Goal: Task Accomplishment & Management: Manage account settings

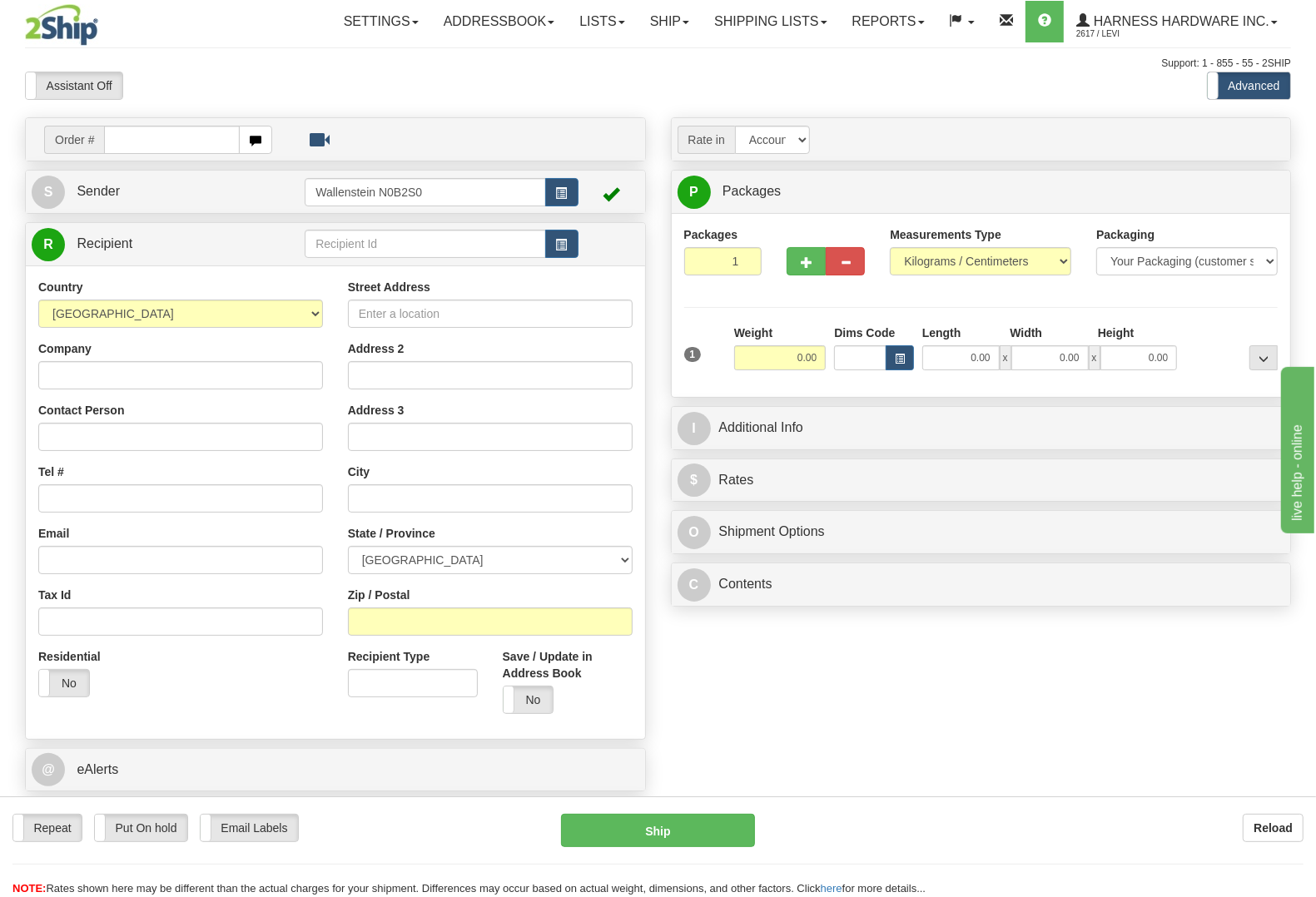
click at [838, 86] on div "Assistant On Assistant Off Do a return Do a return Previous Next Standard Advan…" at bounding box center [658, 86] width 1291 height 28
click at [527, 23] on link "Addressbook" at bounding box center [500, 21] width 136 height 42
click at [501, 50] on link "Recipients" at bounding box center [500, 58] width 131 height 21
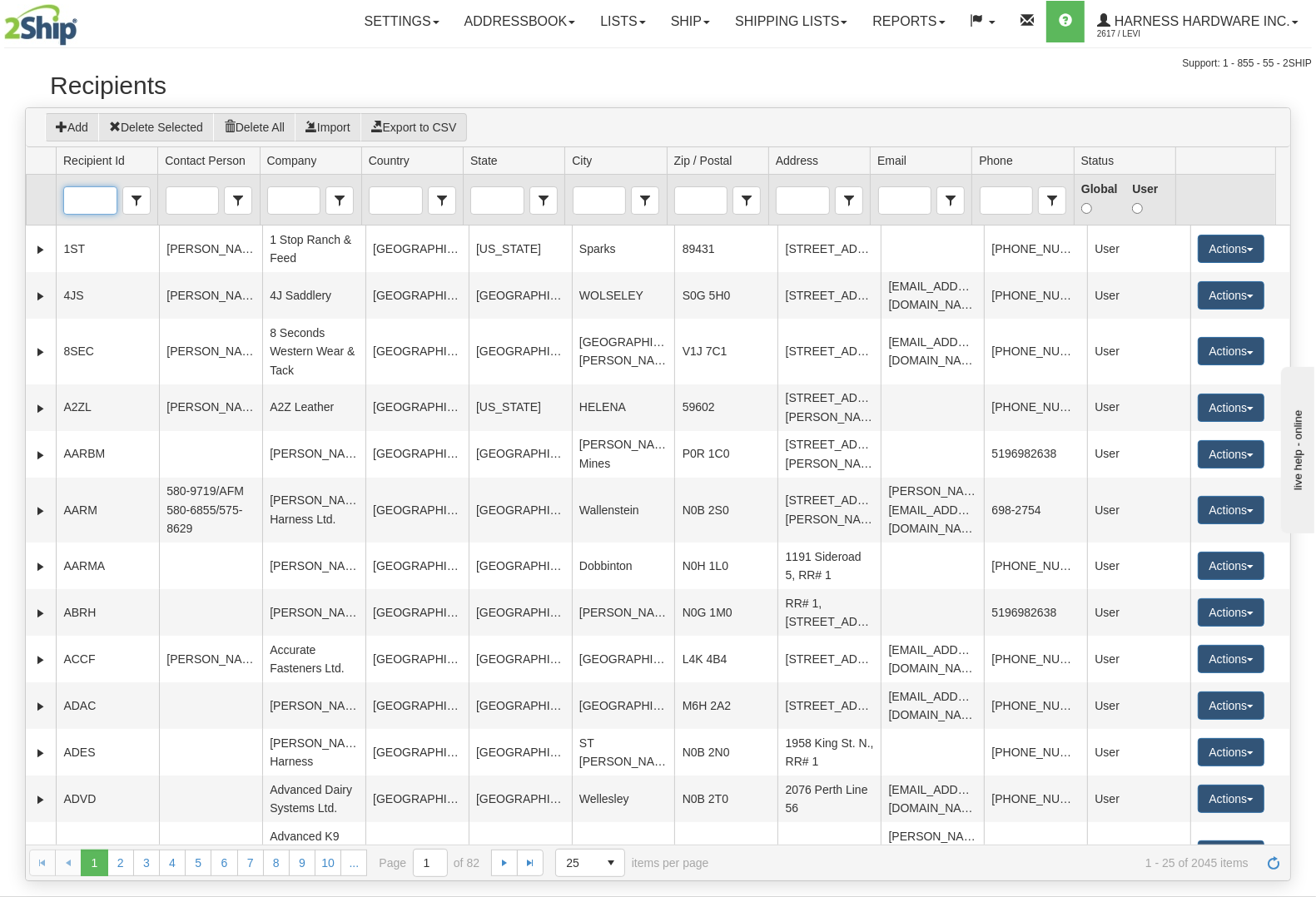
click at [89, 201] on input "Recipient Id" at bounding box center [89, 200] width 52 height 26
type input "mare"
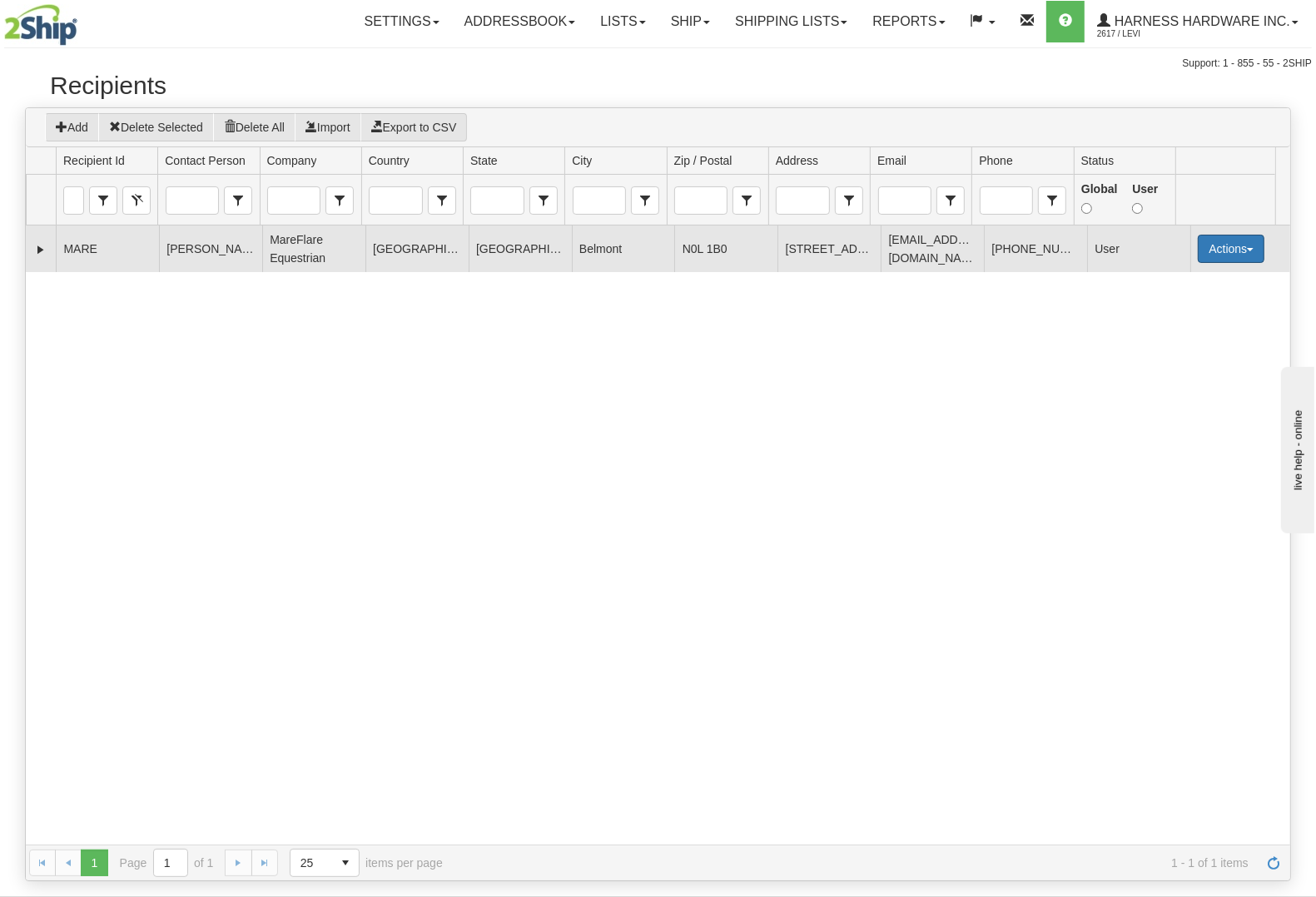
click at [1207, 246] on button "Actions" at bounding box center [1230, 248] width 67 height 28
click at [1160, 281] on link "Edit" at bounding box center [1196, 280] width 133 height 21
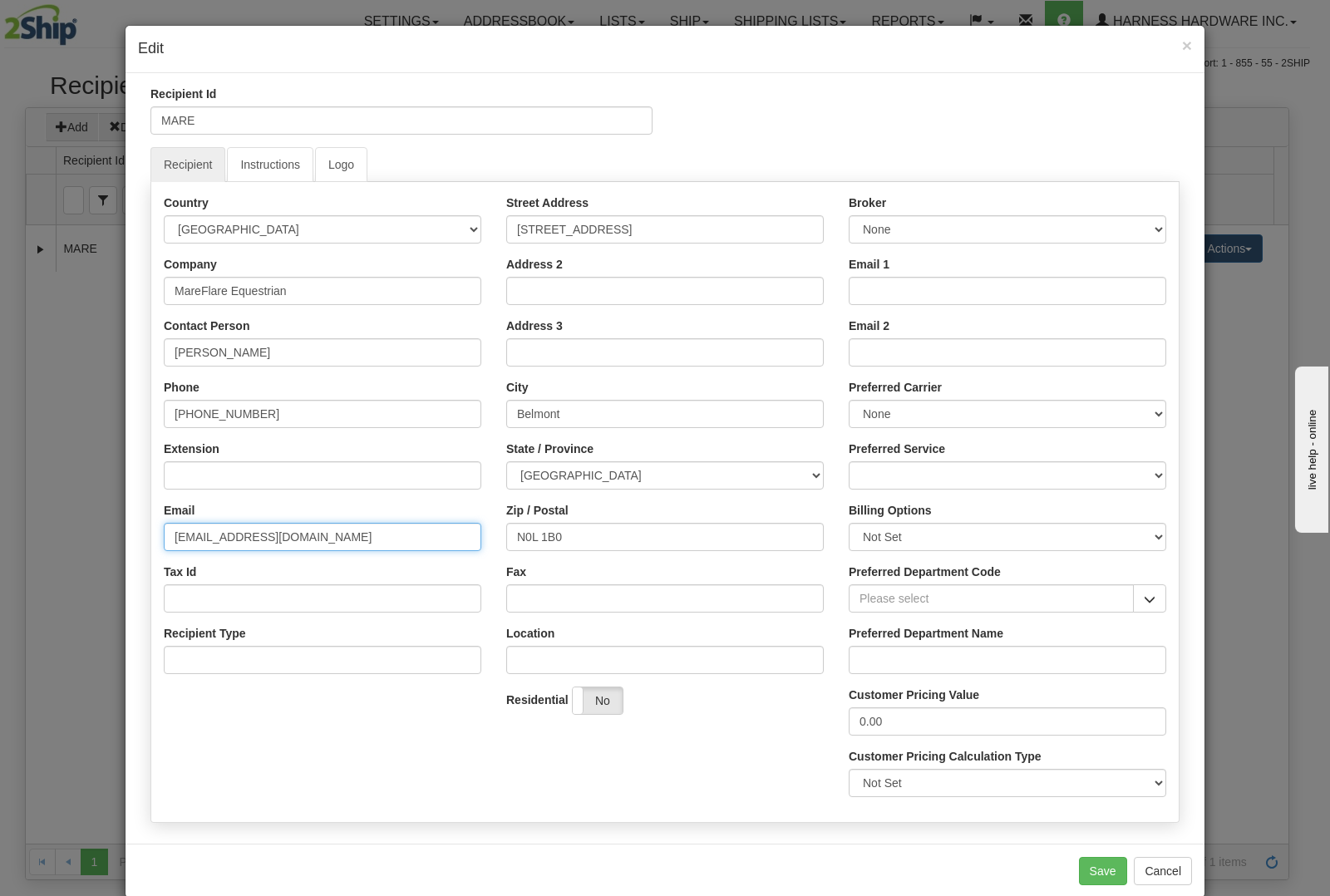
drag, startPoint x: 374, startPoint y: 534, endPoint x: 0, endPoint y: 532, distance: 374.0
click at [0, 532] on div "× Edit Recipient Id MARE Recipient Instructions Logo Country AFGHANISTAN ALAND …" at bounding box center [665, 448] width 1330 height 896
paste input "sales@mareflareequestrian"
drag, startPoint x: 351, startPoint y: 533, endPoint x: 210, endPoint y: 550, distance: 142.0
click at [210, 550] on input "sales@mareflareequestrian.com" at bounding box center [322, 537] width 317 height 28
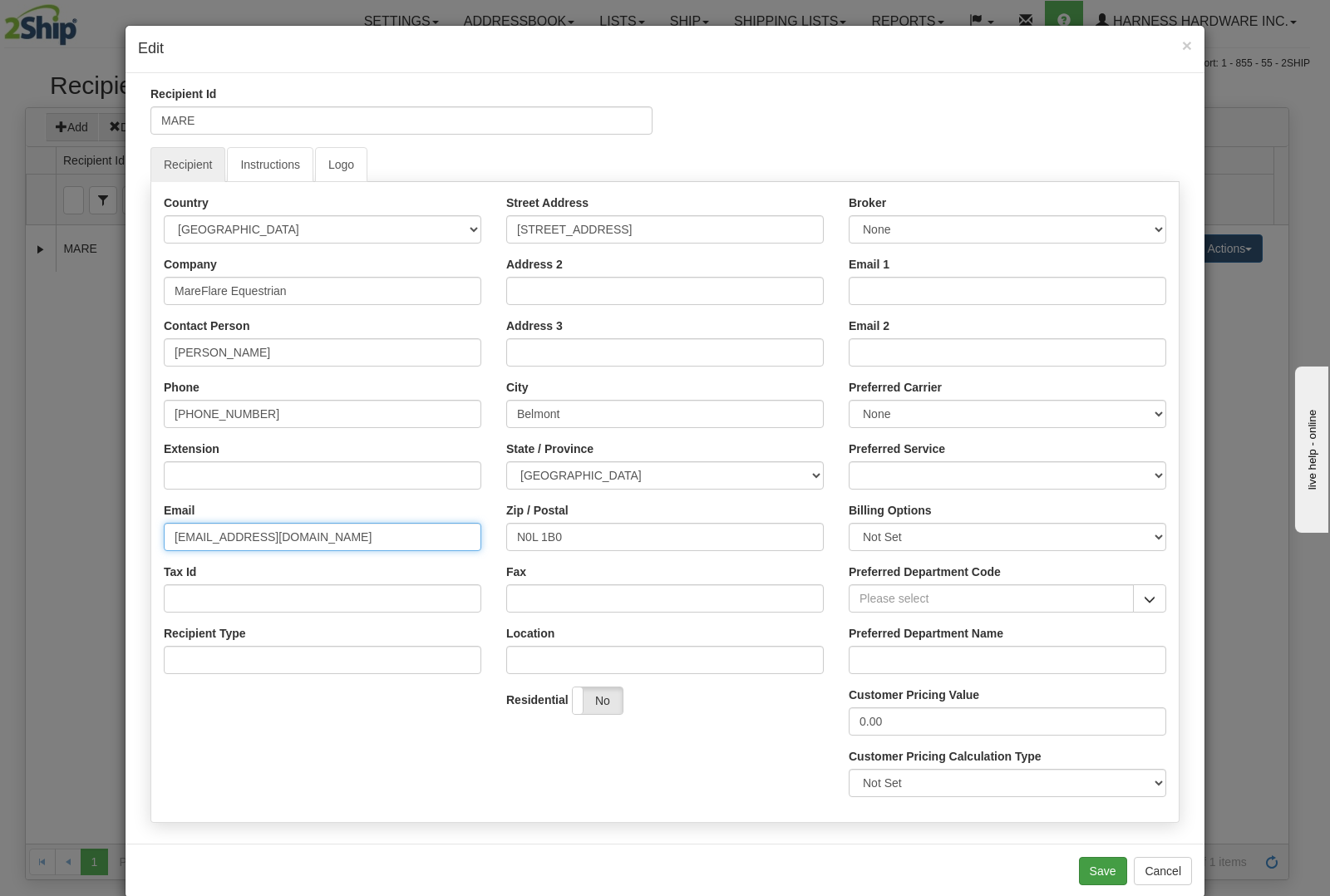
type input "sales@mareflareequestrian.com"
click at [1108, 877] on button "Save" at bounding box center [1104, 871] width 49 height 28
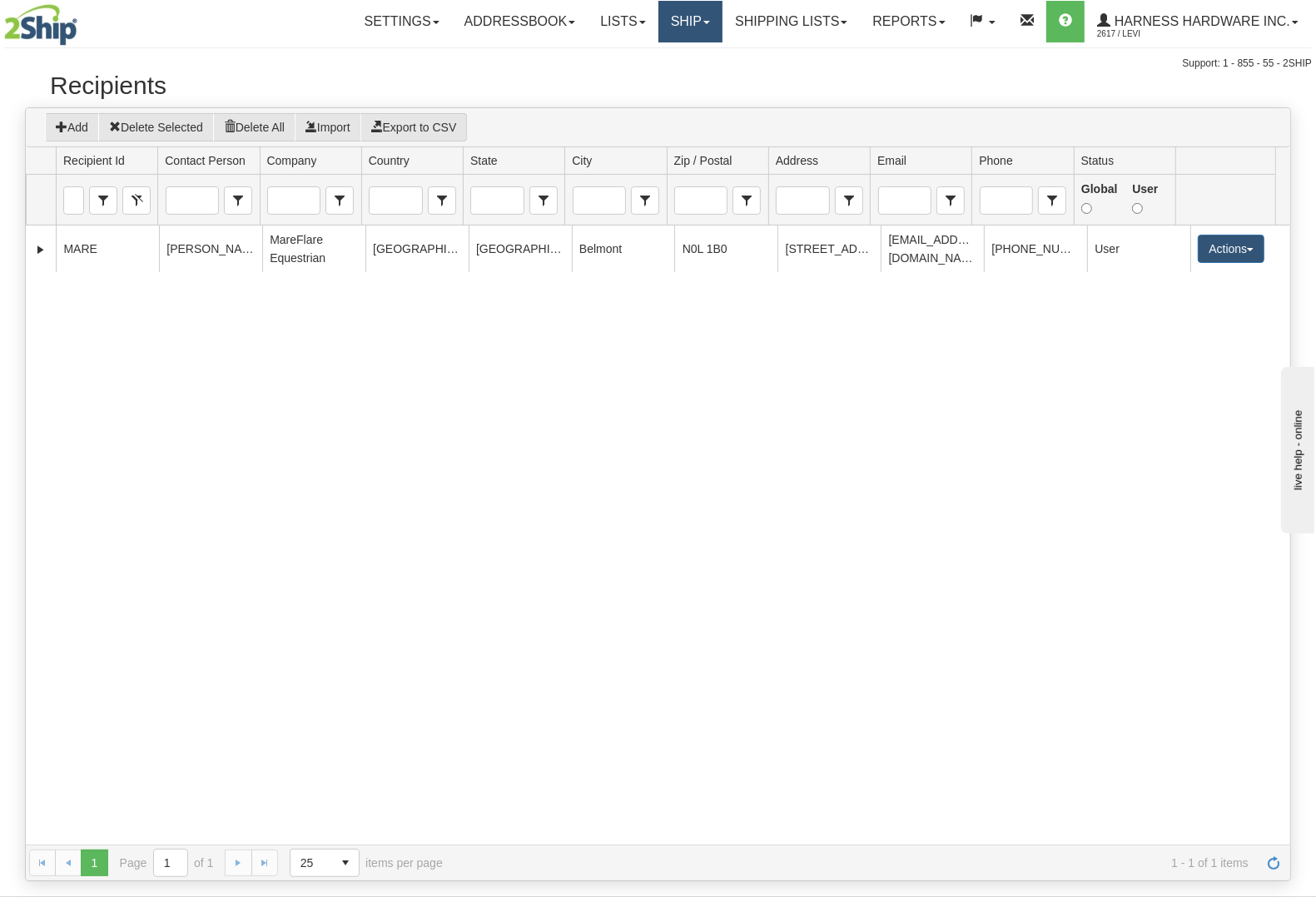
click at [680, 27] on link "Ship" at bounding box center [690, 21] width 64 height 42
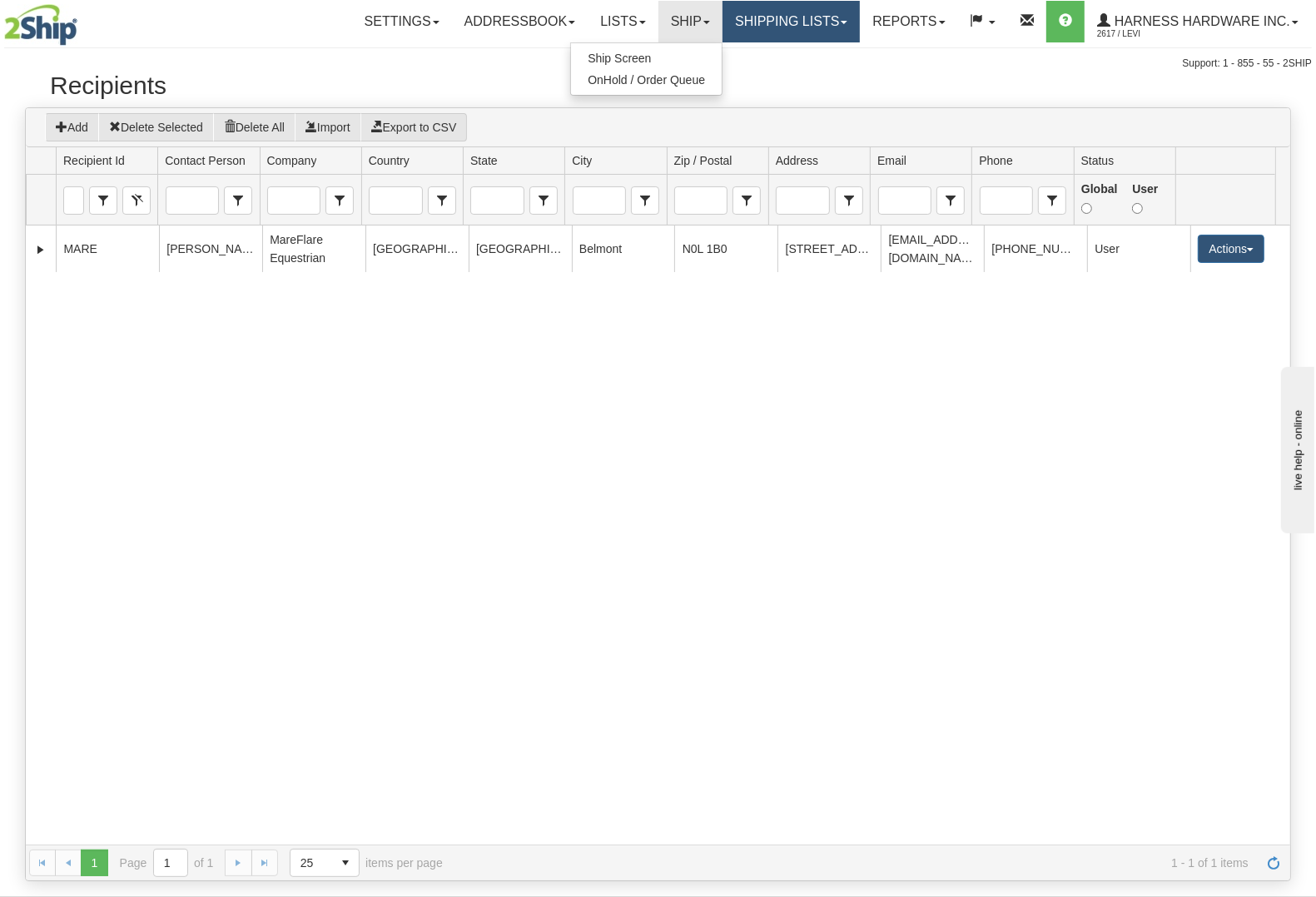
click at [758, 26] on link "Shipping lists" at bounding box center [790, 21] width 137 height 42
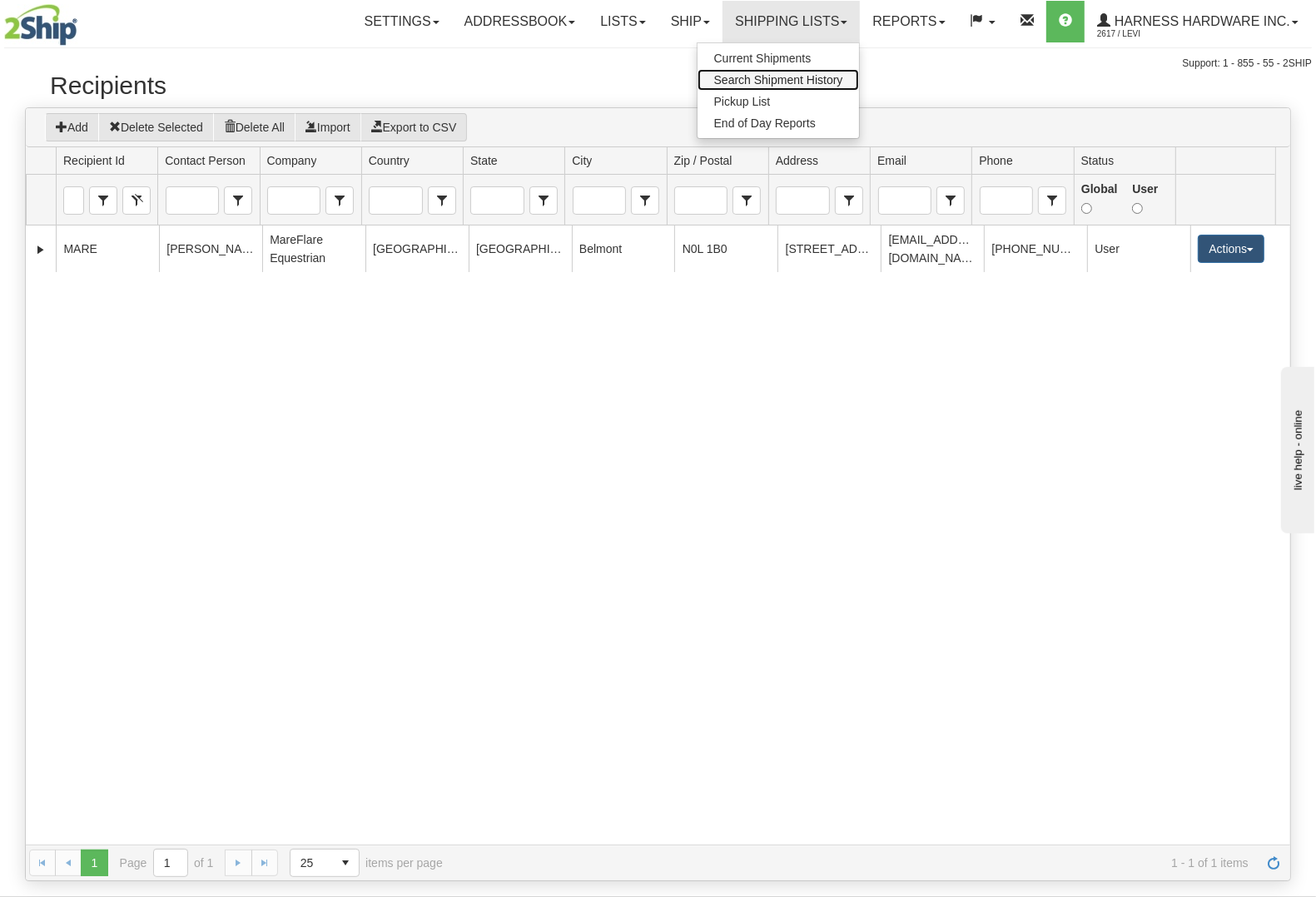
click at [774, 73] on link "Search Shipment History" at bounding box center [779, 80] width 162 height 21
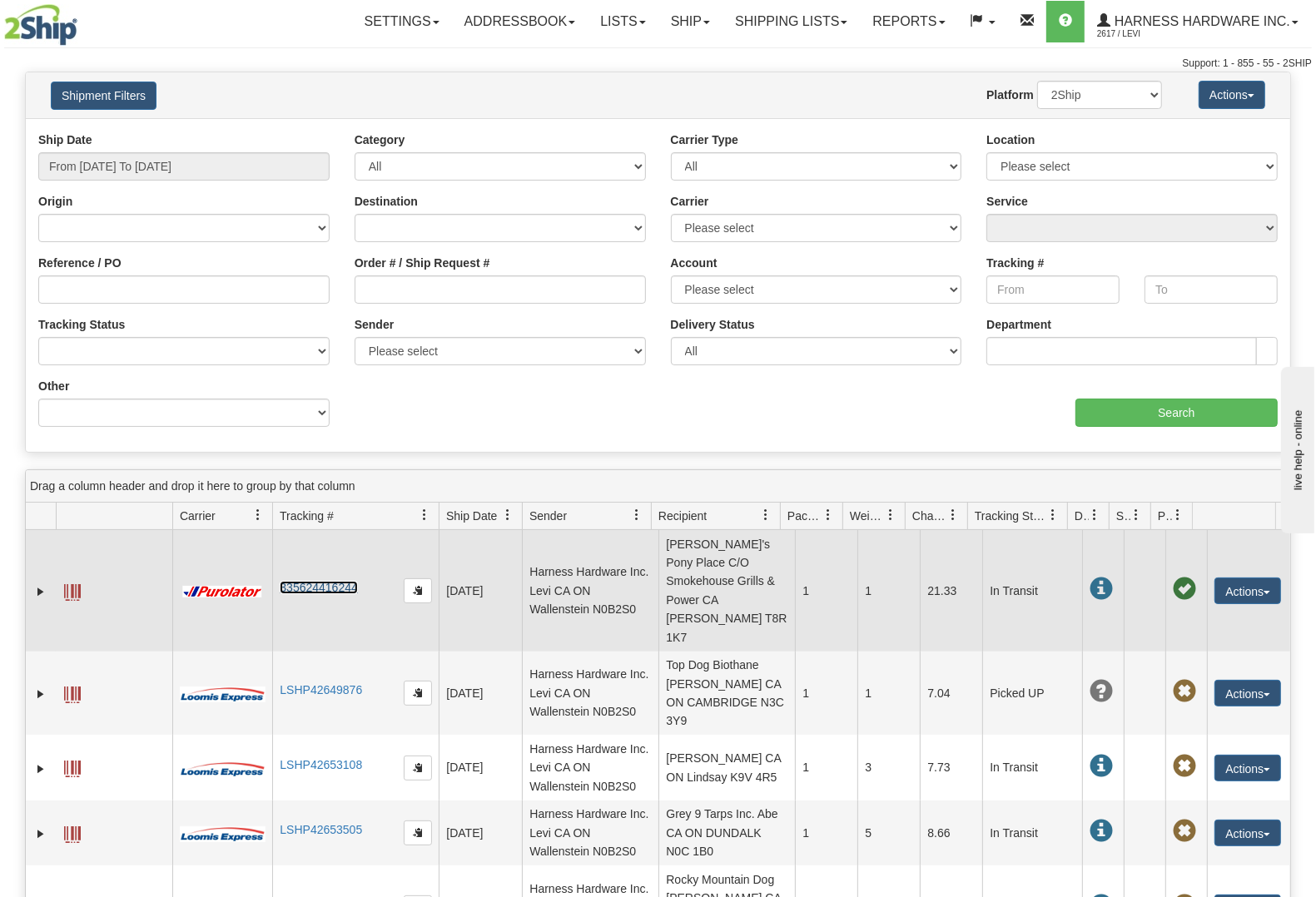
click at [319, 581] on link "335624416244" at bounding box center [319, 588] width 78 height 14
